Goal: Find specific page/section: Find specific page/section

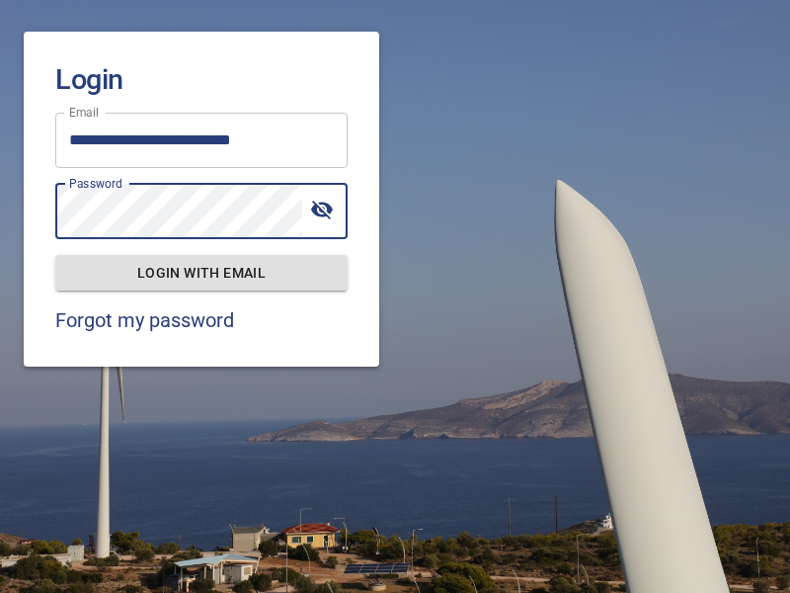
click at [201, 272] on span "Login with email" at bounding box center [201, 273] width 261 height 25
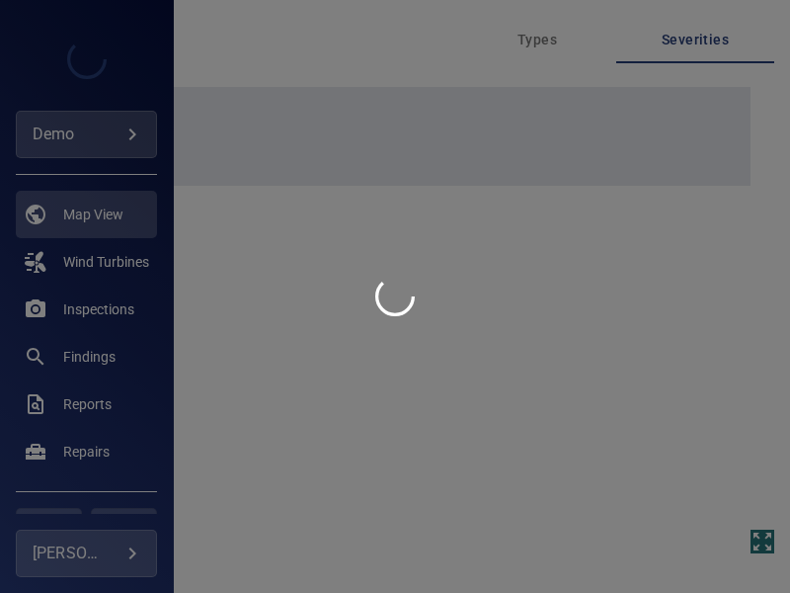
type input "****"
